Goal: Information Seeking & Learning: Learn about a topic

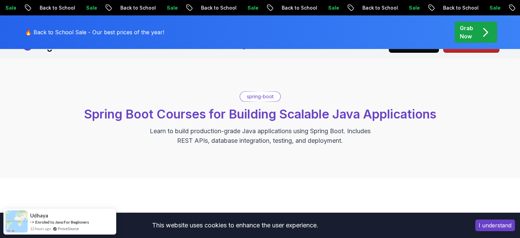
scroll to position [24, 0]
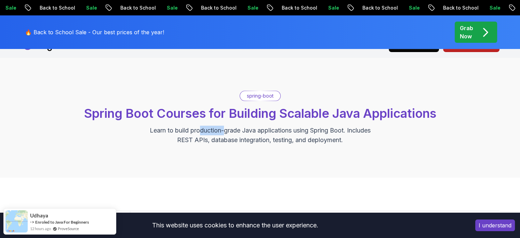
drag, startPoint x: 197, startPoint y: 127, endPoint x: 223, endPoint y: 119, distance: 27.3
click at [223, 126] on p "Learn to build production-grade Java applications using Spring Boot. Includes R…" at bounding box center [260, 135] width 230 height 19
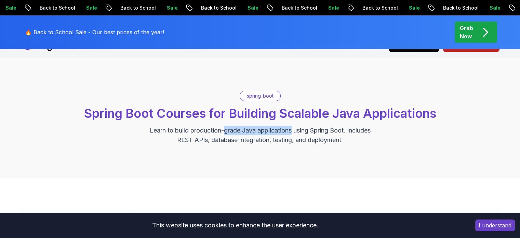
drag, startPoint x: 223, startPoint y: 119, endPoint x: 279, endPoint y: 119, distance: 55.4
click at [279, 126] on p "Learn to build production-grade Java applications using Spring Boot. Includes R…" at bounding box center [260, 135] width 230 height 19
drag, startPoint x: 279, startPoint y: 119, endPoint x: 347, endPoint y: 128, distance: 69.4
click at [347, 128] on p "Learn to build production-grade Java applications using Spring Boot. Includes R…" at bounding box center [260, 135] width 230 height 19
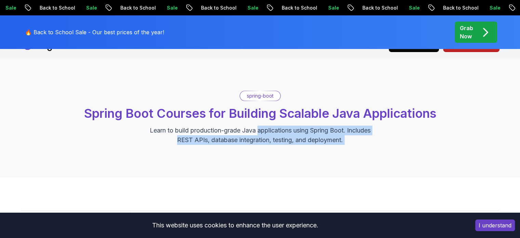
click at [347, 128] on p "Learn to build production-grade Java applications using Spring Boot. Includes R…" at bounding box center [260, 135] width 230 height 19
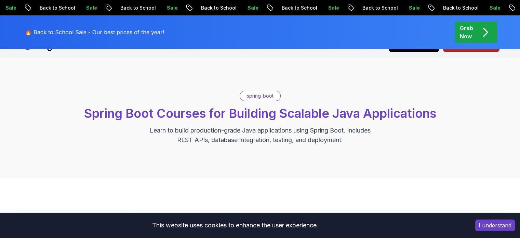
click at [347, 128] on p "Learn to build production-grade Java applications using Spring Boot. Includes R…" at bounding box center [260, 135] width 230 height 19
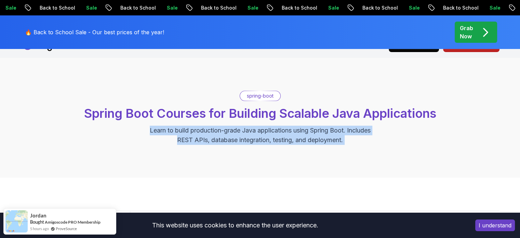
click at [347, 128] on p "Learn to build production-grade Java applications using Spring Boot. Includes R…" at bounding box center [260, 135] width 230 height 19
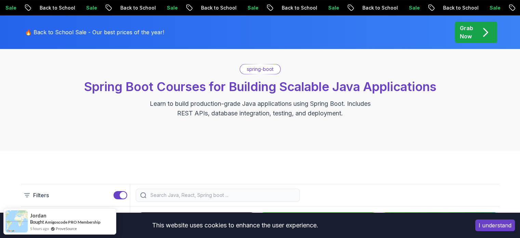
scroll to position [51, 0]
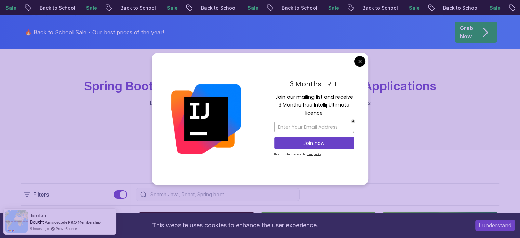
drag, startPoint x: 291, startPoint y: 83, endPoint x: 336, endPoint y: 82, distance: 45.2
click at [336, 82] on p "3 Months FREE" at bounding box center [314, 84] width 80 height 10
drag, startPoint x: 299, startPoint y: 96, endPoint x: 339, endPoint y: 97, distance: 40.0
click at [339, 97] on p "Join our mailing list and receive 3 Months free Intellij Ultimate licence" at bounding box center [314, 105] width 80 height 24
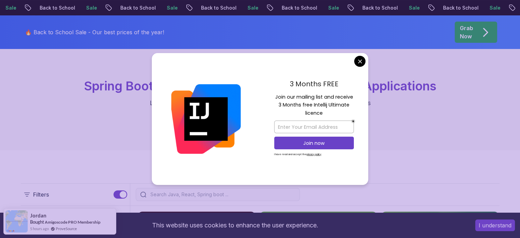
click at [339, 97] on p "Join our mailing list and receive 3 Months free Intellij Ultimate licence" at bounding box center [314, 105] width 80 height 24
click at [343, 108] on p "Join our mailing list and receive 3 Months free Intellij Ultimate licence" at bounding box center [314, 105] width 80 height 24
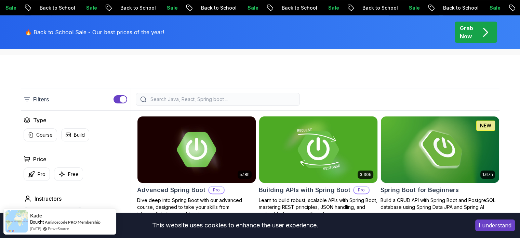
scroll to position [146, 0]
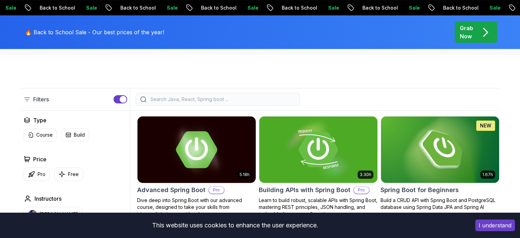
click at [215, 167] on img at bounding box center [196, 149] width 124 height 69
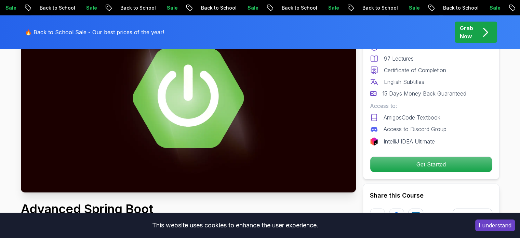
scroll to position [104, 0]
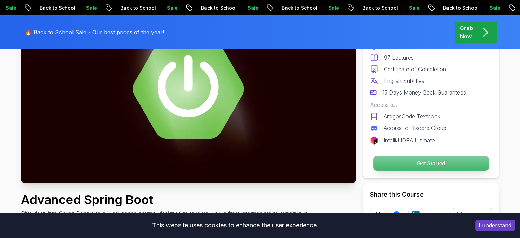
click at [423, 161] on p "Get Started" at bounding box center [431, 163] width 116 height 14
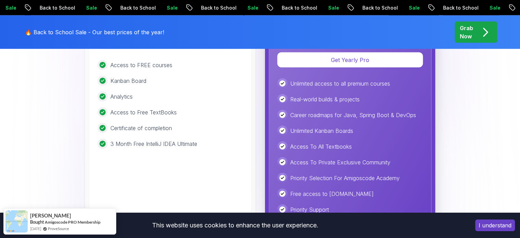
scroll to position [1678, 0]
